Goal: Information Seeking & Learning: Learn about a topic

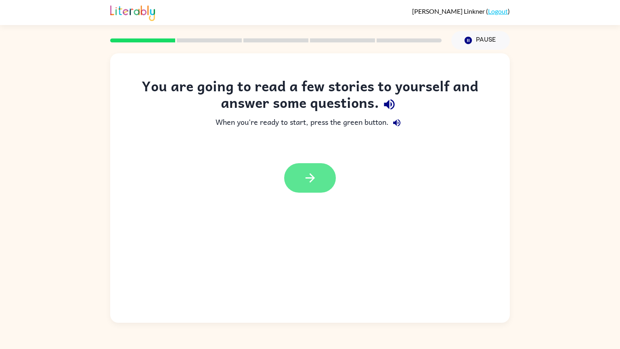
click at [315, 172] on icon "button" at bounding box center [310, 178] width 14 height 14
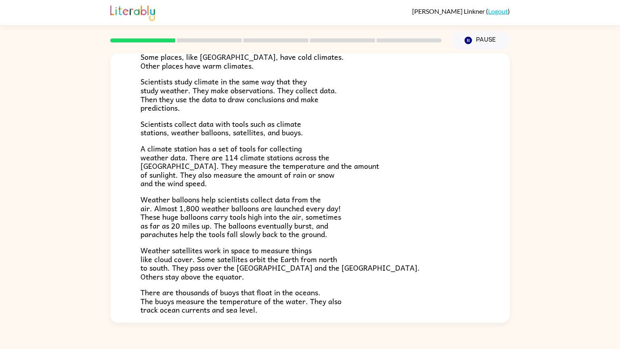
scroll to position [90, 0]
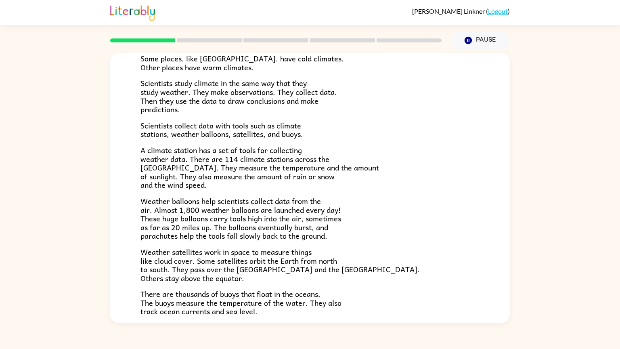
click at [315, 172] on span "A climate station has a set of tools for collecting weather data. There are 114…" at bounding box center [260, 167] width 239 height 46
click at [360, 285] on div "Climate is the average of the weather conditions over all four seasons. Some pl…" at bounding box center [310, 175] width 339 height 330
click at [486, 40] on button "Pause Pause" at bounding box center [481, 40] width 59 height 19
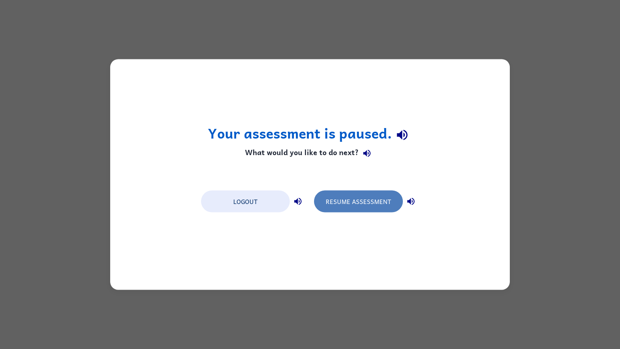
click at [378, 204] on button "Resume Assessment" at bounding box center [358, 202] width 89 height 22
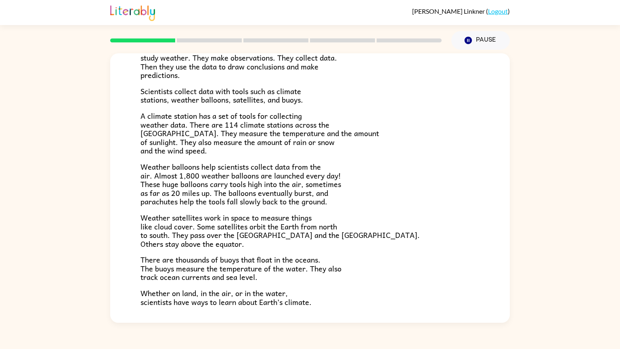
scroll to position [124, 0]
click at [361, 216] on p "Weather satellites work in space to measure things like cloud cover. Some satel…" at bounding box center [310, 230] width 339 height 35
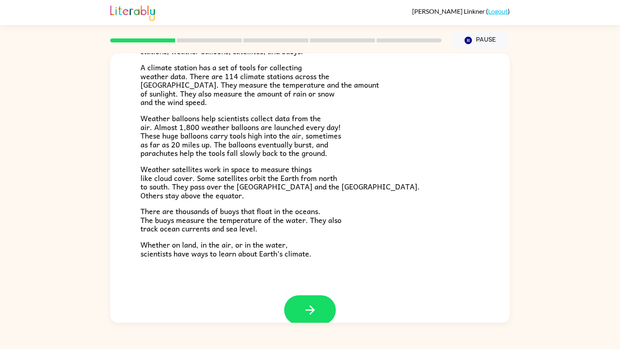
scroll to position [175, 0]
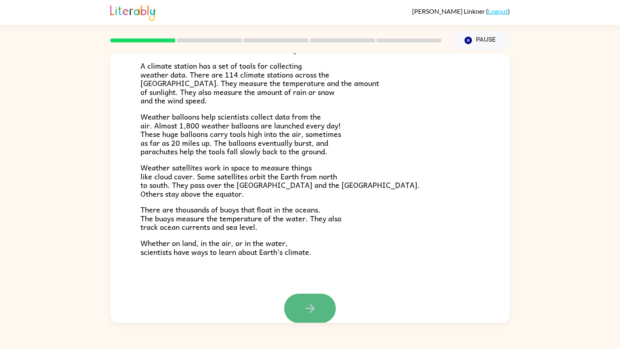
click at [334, 305] on button "button" at bounding box center [310, 308] width 52 height 29
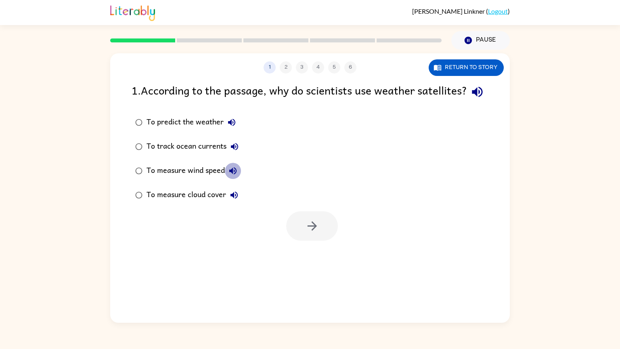
click at [229, 176] on icon "button" at bounding box center [233, 171] width 10 height 10
click at [207, 179] on div "To measure wind speed" at bounding box center [194, 171] width 95 height 16
click at [311, 233] on icon "button" at bounding box center [312, 226] width 14 height 14
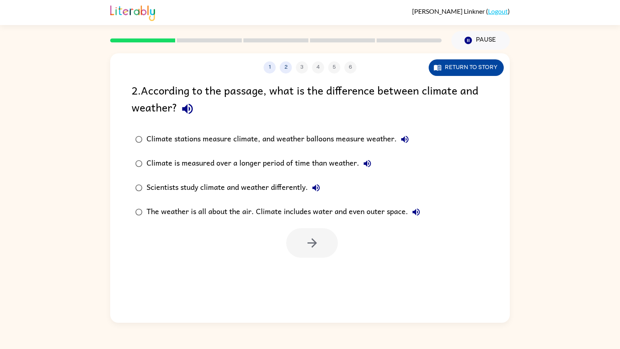
click at [464, 74] on button "Return to story" at bounding box center [466, 67] width 75 height 17
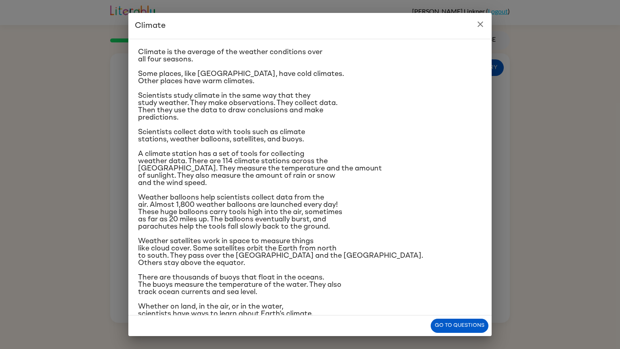
scroll to position [27, 0]
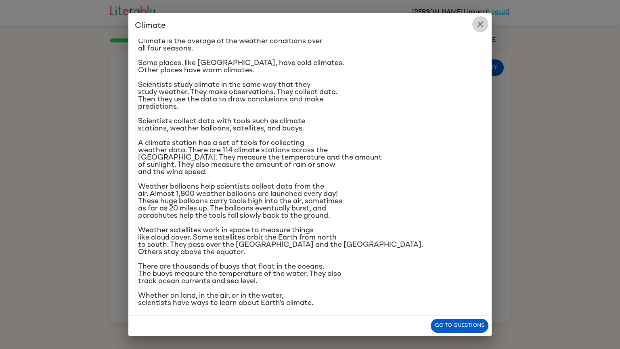
click at [483, 25] on icon "close" at bounding box center [481, 24] width 10 height 10
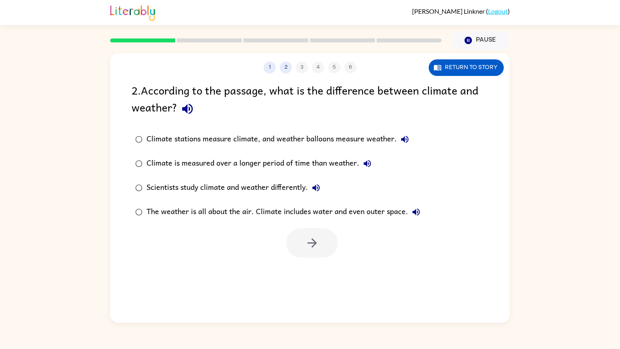
click at [385, 142] on div "Climate stations measure climate, and weather balloons measure weather." at bounding box center [280, 139] width 267 height 16
click at [460, 55] on div "1 2 3 4 5 6 Return to story" at bounding box center [310, 63] width 400 height 20
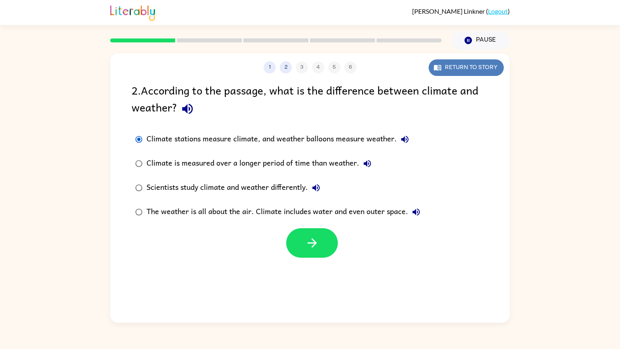
click at [457, 61] on button "Return to story" at bounding box center [466, 67] width 75 height 17
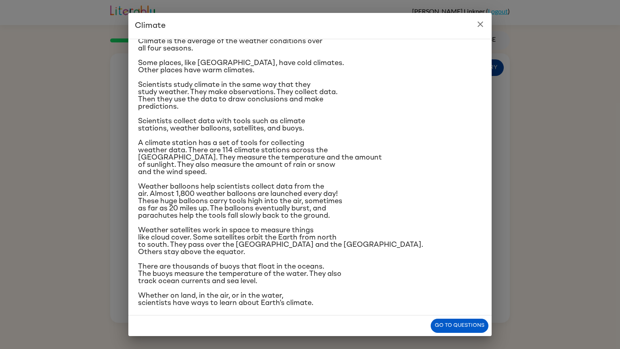
scroll to position [27, 0]
click at [477, 22] on icon "close" at bounding box center [481, 24] width 10 height 10
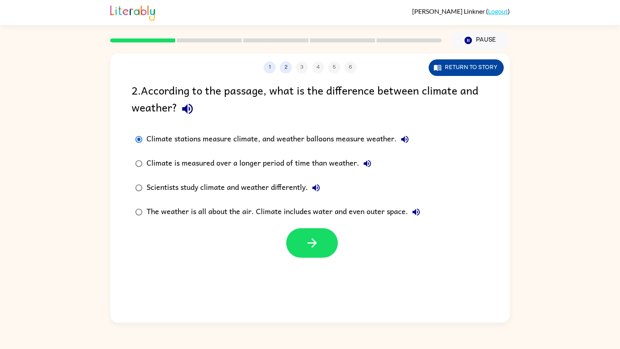
click at [464, 74] on button "Return to story" at bounding box center [466, 67] width 75 height 17
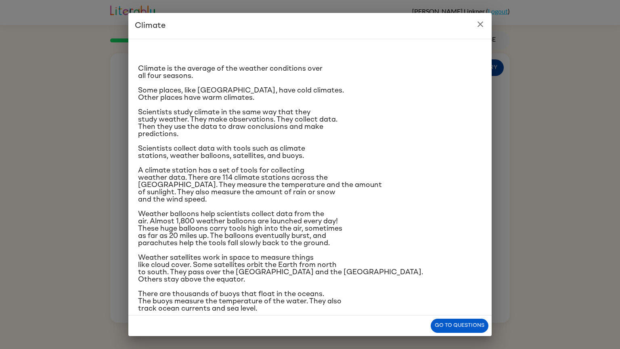
click at [496, 224] on div "Climate Climate is the average of the weather conditions over all four seasons.…" at bounding box center [310, 174] width 620 height 349
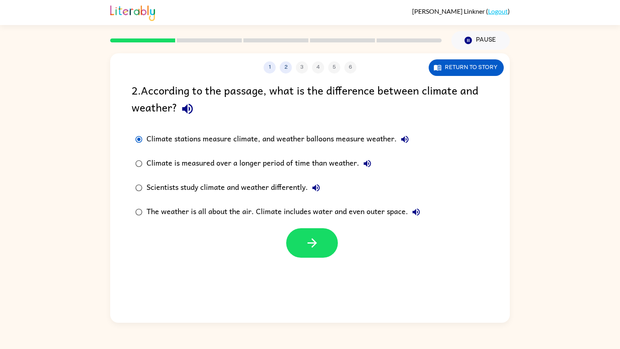
click at [225, 208] on div "The weather is all about the air. Climate includes water and even outer space." at bounding box center [286, 212] width 278 height 16
click at [186, 174] on label "Climate is measured over a longer period of time than weather." at bounding box center [277, 163] width 301 height 24
click at [181, 187] on div "Scientists study climate and weather differently." at bounding box center [236, 188] width 178 height 16
click at [314, 238] on icon "button" at bounding box center [312, 243] width 14 height 14
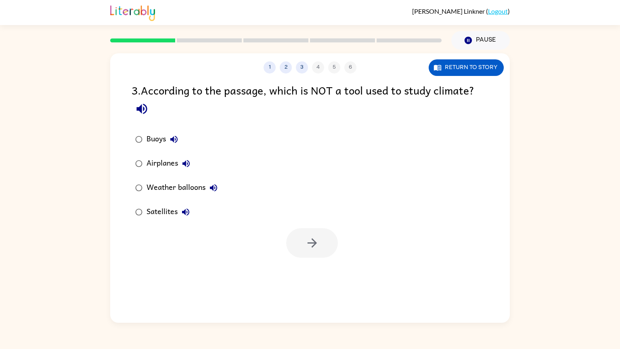
click at [162, 157] on div "Airplanes" at bounding box center [171, 164] width 48 height 16
click at [327, 241] on button "button" at bounding box center [312, 242] width 52 height 29
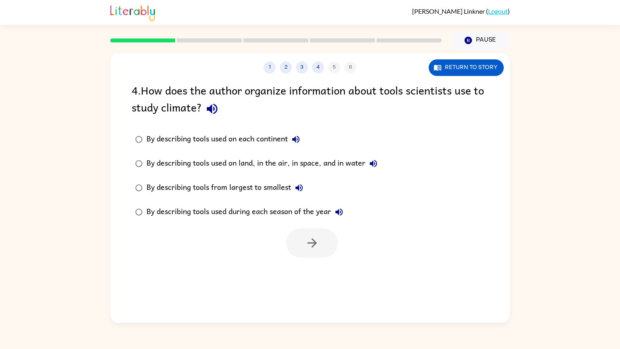
click at [249, 212] on div "By describing tools used during each season of the year" at bounding box center [247, 212] width 201 height 16
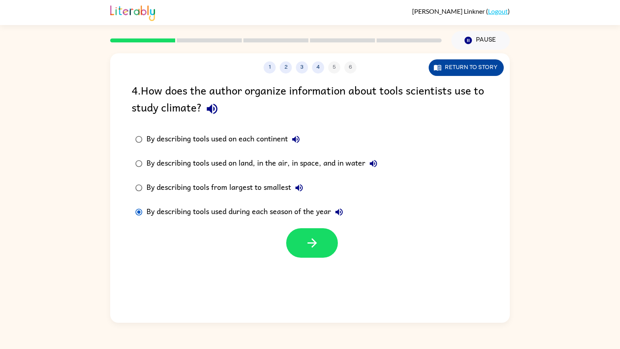
click at [493, 67] on button "Return to story" at bounding box center [466, 67] width 75 height 17
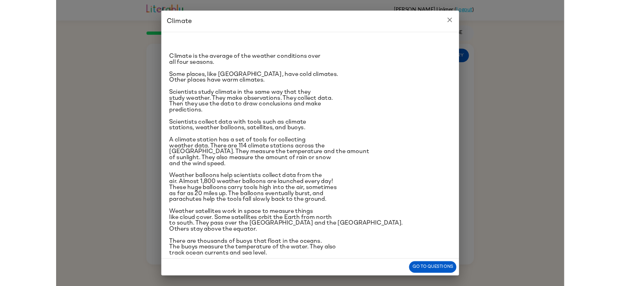
scroll to position [27, 0]
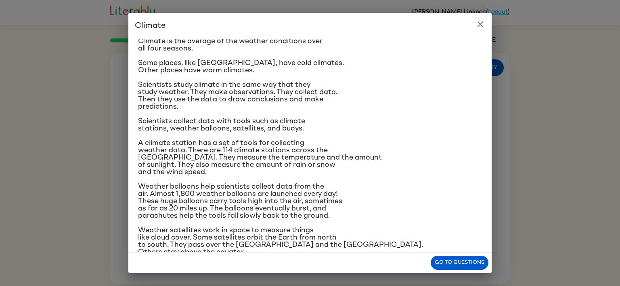
click at [476, 25] on icon "close" at bounding box center [481, 24] width 10 height 10
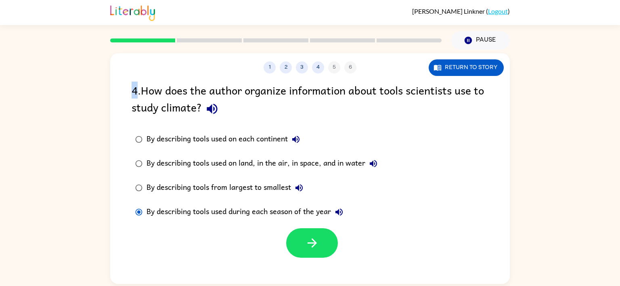
click at [476, 25] on div "Pause Pause" at bounding box center [310, 39] width 400 height 29
click at [346, 189] on label "By describing tools from largest to smallest" at bounding box center [256, 188] width 259 height 24
click at [342, 186] on label "By describing tools from largest to smallest" at bounding box center [256, 188] width 259 height 24
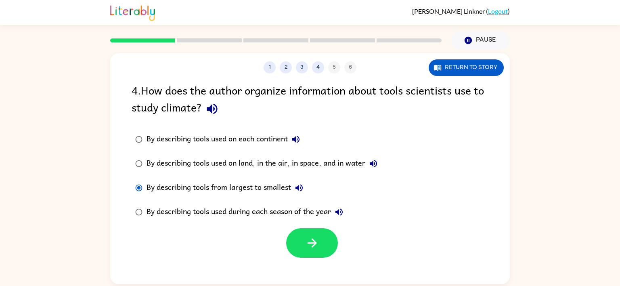
click at [342, 186] on label "By describing tools from largest to smallest" at bounding box center [256, 188] width 259 height 24
click at [271, 139] on div "By describing tools used on each continent" at bounding box center [226, 139] width 158 height 16
click at [261, 164] on div "By describing tools used on land, in the air, in space, and in water" at bounding box center [264, 164] width 235 height 16
click at [328, 236] on button "button" at bounding box center [312, 242] width 52 height 29
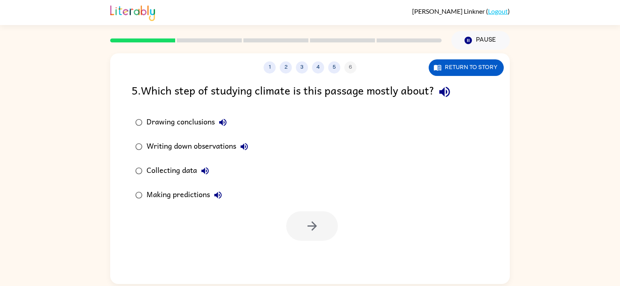
click at [376, 79] on div "1 2 3 4 5 6 Return to story 5 . Which step of studying climate is this passage …" at bounding box center [310, 168] width 400 height 231
click at [169, 173] on div "Collecting data" at bounding box center [180, 171] width 67 height 16
click at [305, 223] on icon "button" at bounding box center [312, 226] width 14 height 14
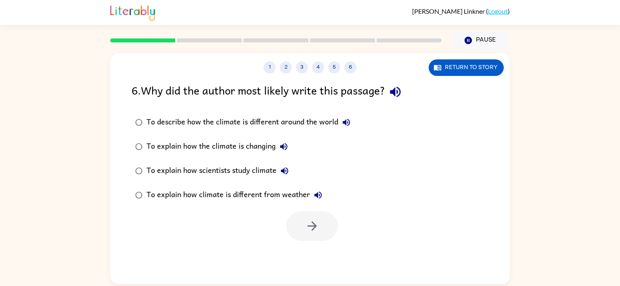
click at [238, 175] on div "To explain how scientists study climate" at bounding box center [220, 171] width 146 height 16
click at [301, 228] on button "button" at bounding box center [312, 225] width 52 height 29
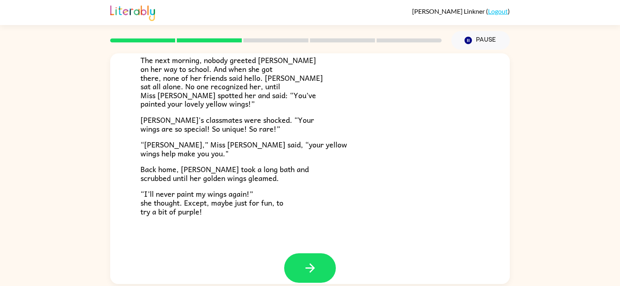
scroll to position [213, 0]
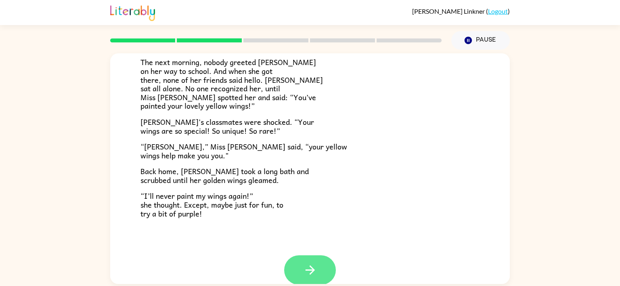
click at [307, 262] on button "button" at bounding box center [310, 269] width 52 height 29
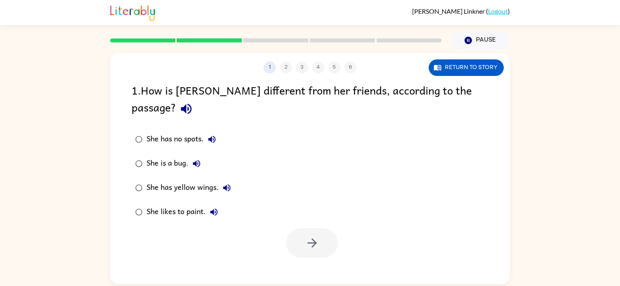
scroll to position [0, 0]
click at [187, 180] on div "She has yellow wings." at bounding box center [191, 188] width 88 height 16
click at [295, 228] on button "button" at bounding box center [312, 242] width 52 height 29
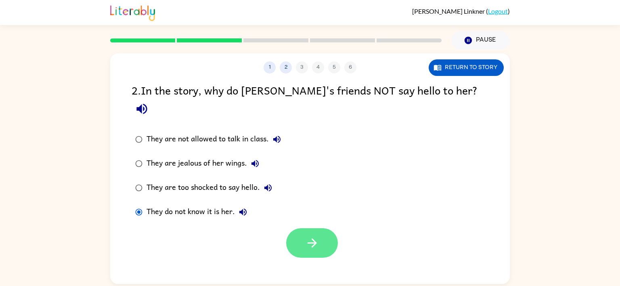
click at [316, 236] on icon "button" at bounding box center [312, 243] width 14 height 14
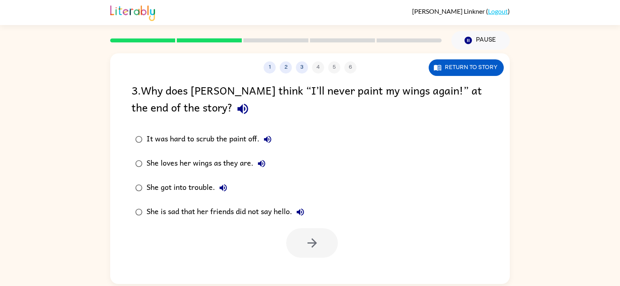
click at [359, 90] on div "3 . Why does [PERSON_NAME] think “I’ll never paint my wings again!” at the end …" at bounding box center [310, 101] width 357 height 38
click at [194, 160] on div "She loves her wings as they are." at bounding box center [208, 164] width 123 height 16
click at [315, 246] on icon "button" at bounding box center [312, 243] width 14 height 14
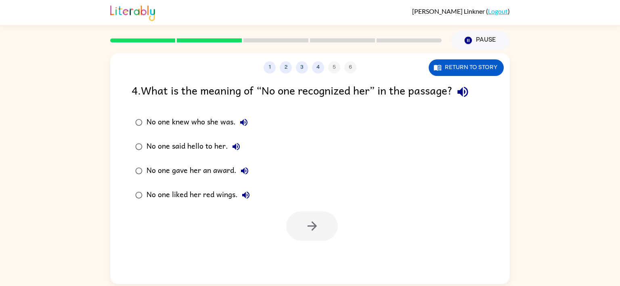
click at [168, 117] on div "No one knew who she was." at bounding box center [199, 122] width 105 height 16
click at [291, 219] on button "button" at bounding box center [312, 225] width 52 height 29
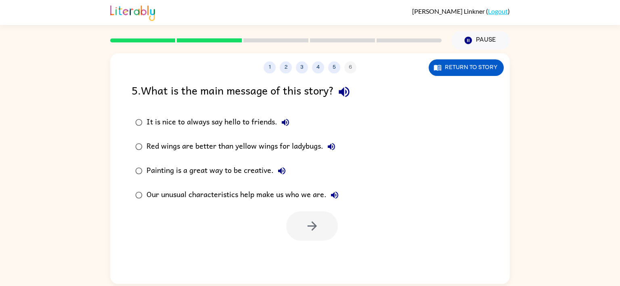
click at [209, 193] on div "Our unusual characteristics help make us who we are." at bounding box center [245, 195] width 196 height 16
click at [327, 235] on button "button" at bounding box center [312, 225] width 52 height 29
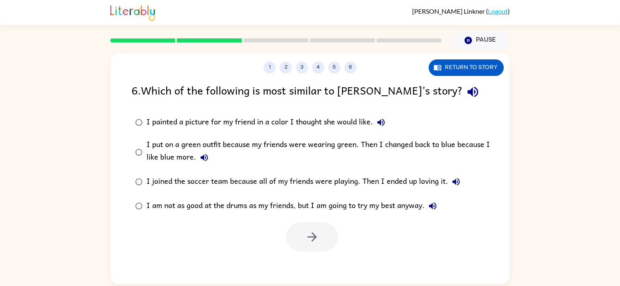
click at [171, 149] on div "I put on a green outfit because my friends were wearing green. Then I changed b…" at bounding box center [323, 152] width 353 height 27
